Goal: Information Seeking & Learning: Learn about a topic

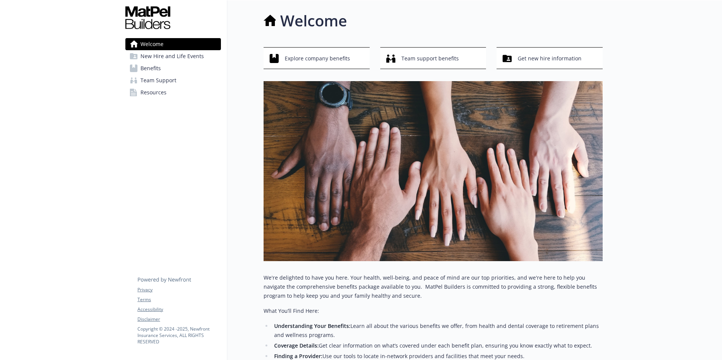
click at [153, 65] on span "Benefits" at bounding box center [150, 68] width 20 height 12
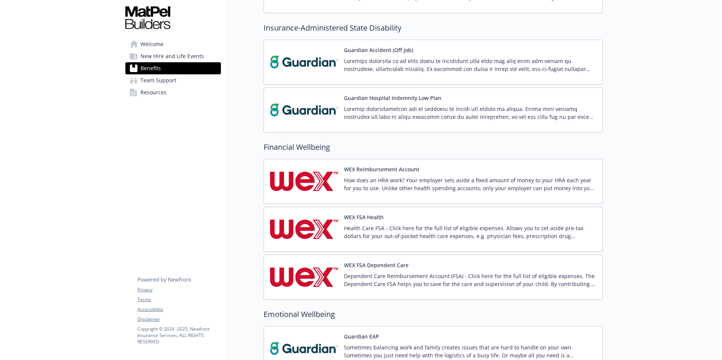
scroll to position [903, 0]
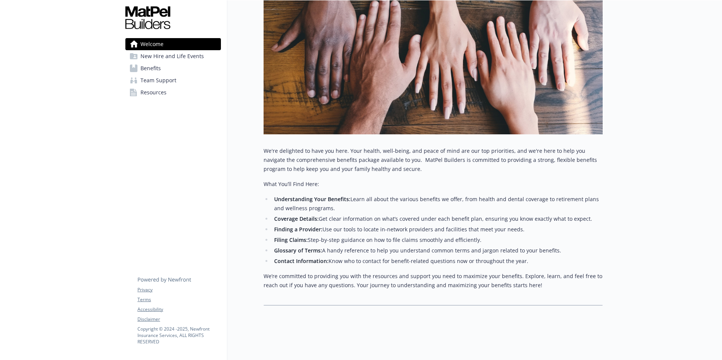
scroll to position [132, 0]
